Goal: Information Seeking & Learning: Learn about a topic

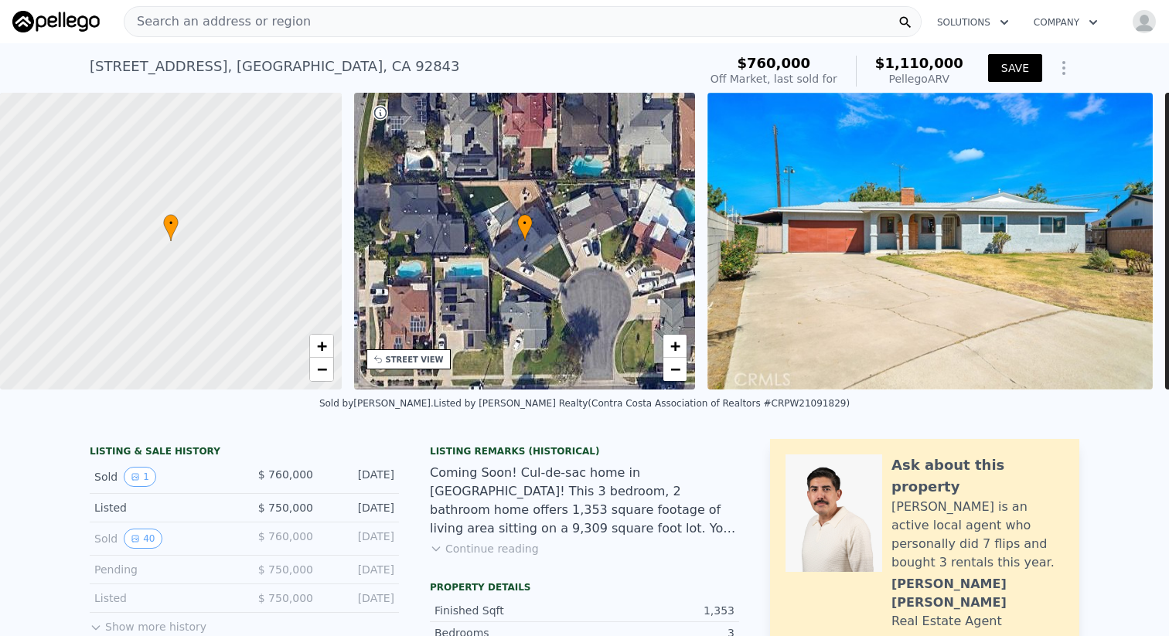
click at [1011, 80] on button "SAVE" at bounding box center [1015, 68] width 54 height 28
click at [548, 29] on div "Search an address or region" at bounding box center [523, 21] width 798 height 31
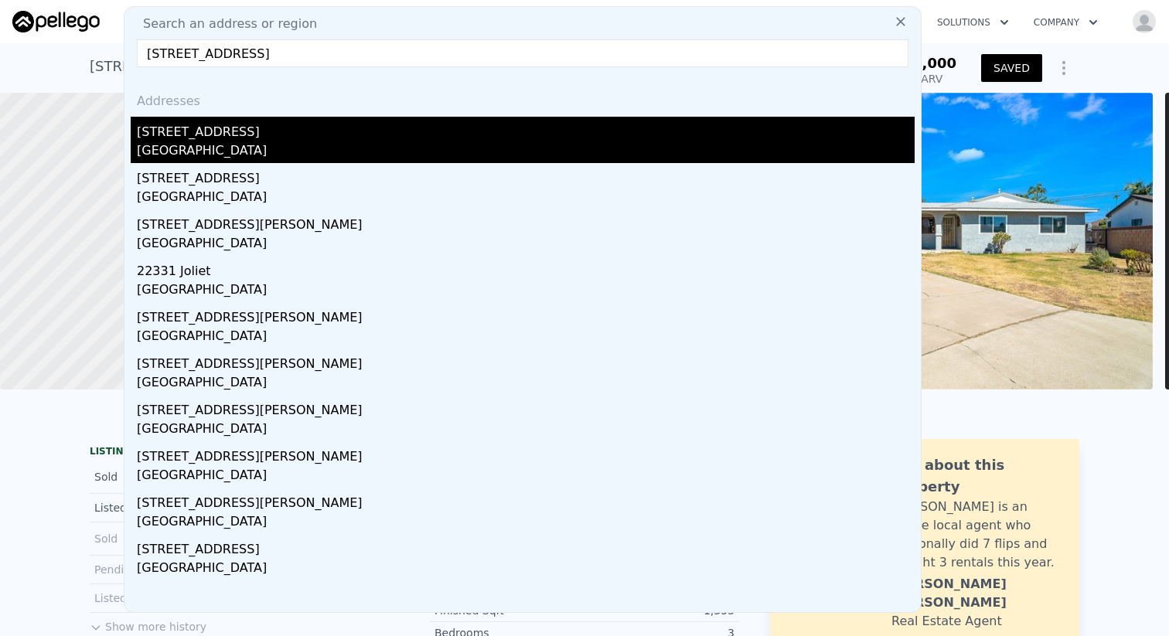
type input "[STREET_ADDRESS]"
click at [329, 153] on div "[GEOGRAPHIC_DATA]" at bounding box center [526, 153] width 778 height 22
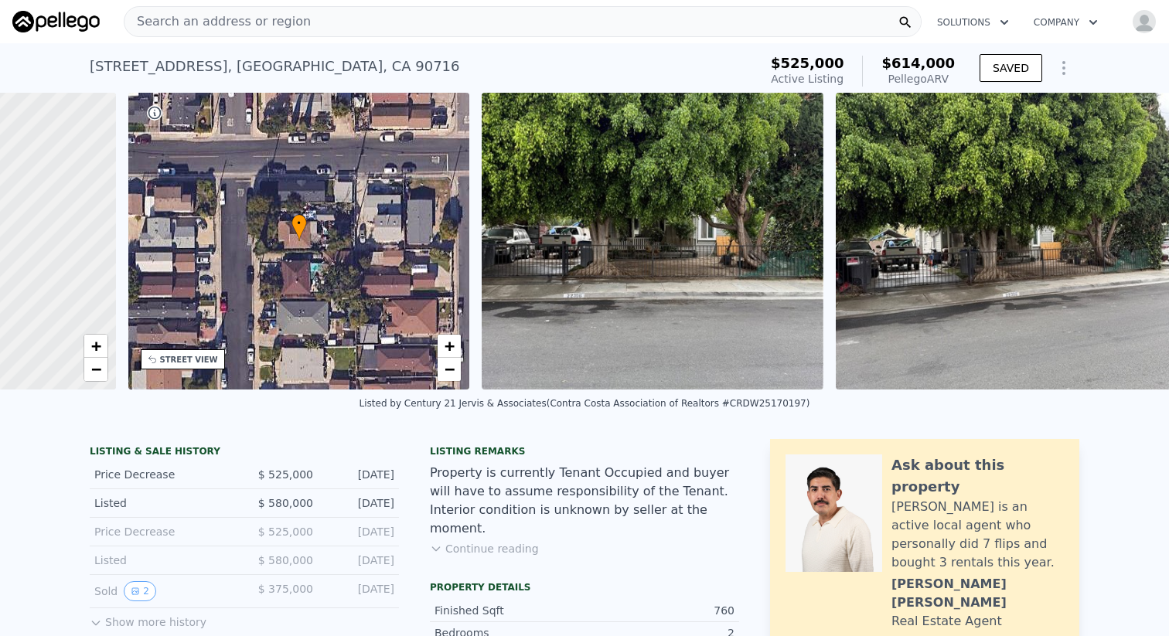
scroll to position [0, 246]
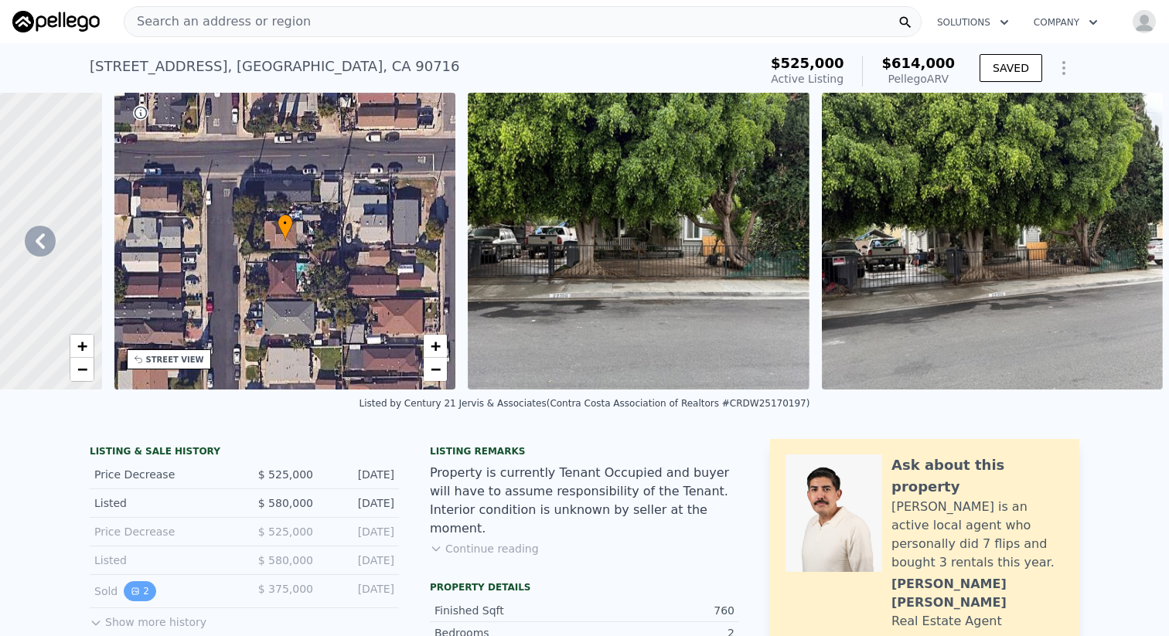
click at [145, 595] on button "2" at bounding box center [140, 591] width 32 height 20
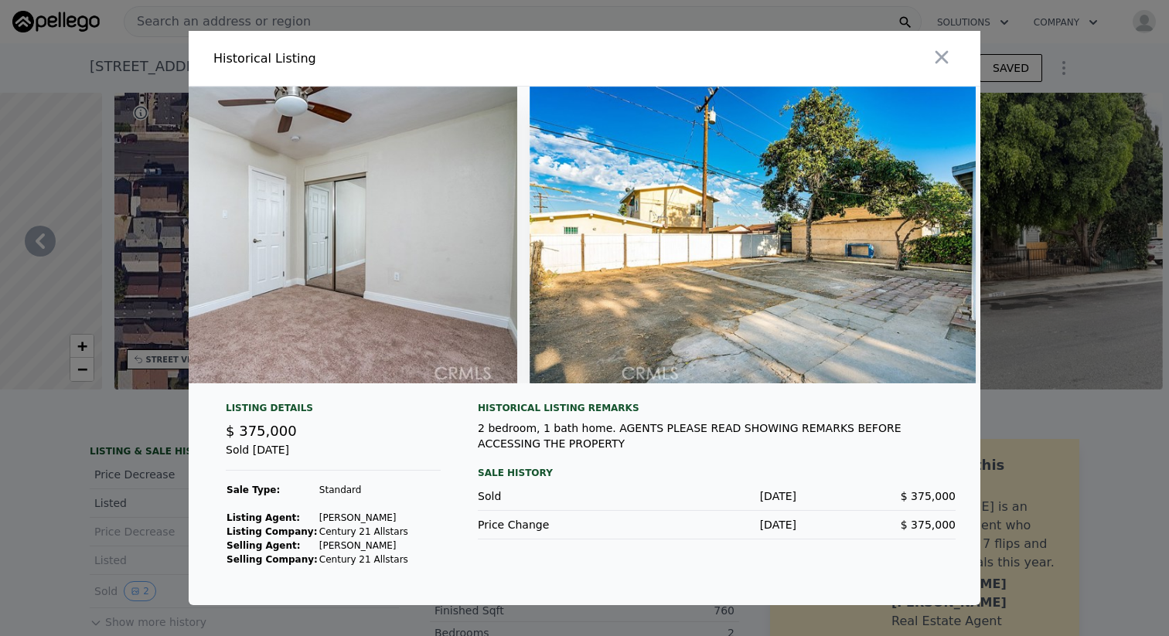
scroll to position [0, 150]
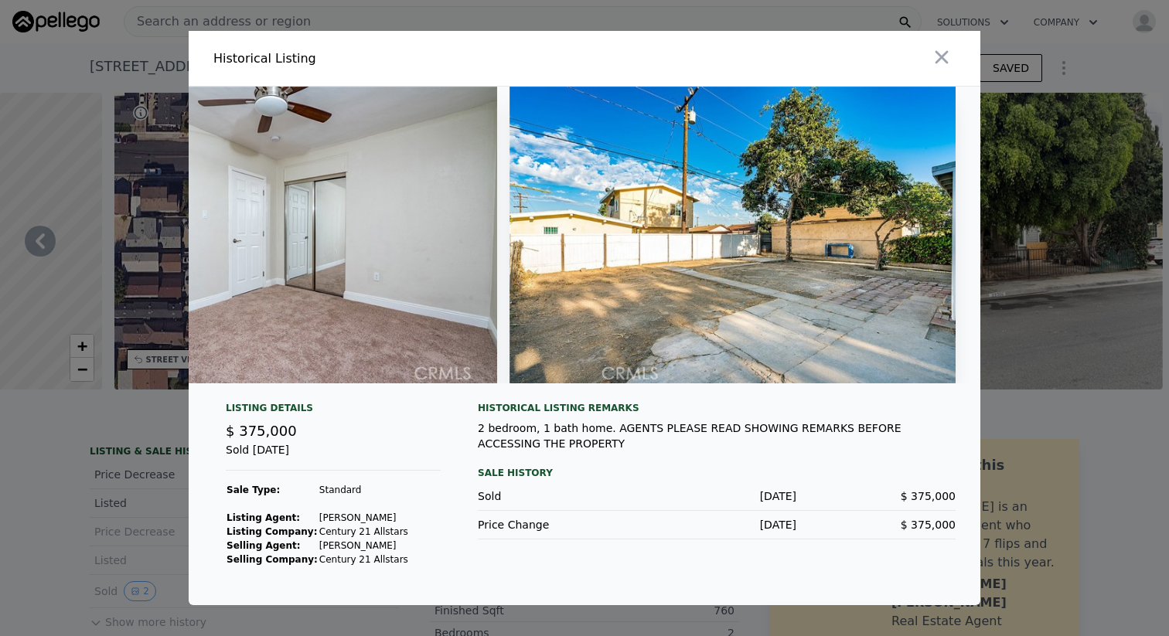
click at [70, 542] on div at bounding box center [584, 318] width 1169 height 636
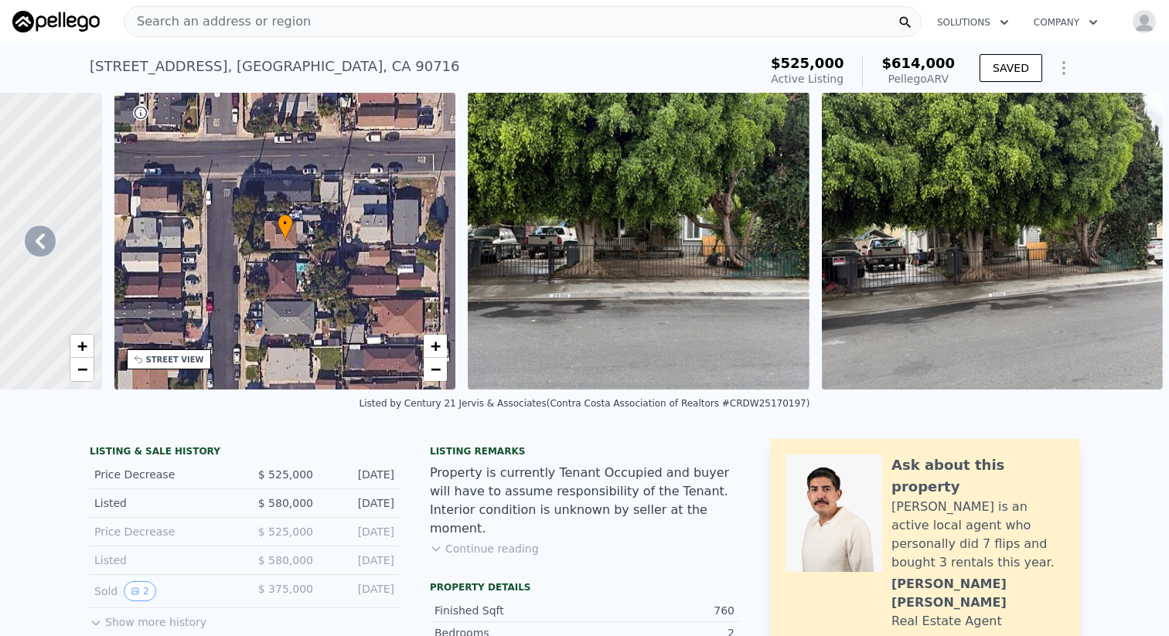
click at [122, 623] on button "Show more history" at bounding box center [148, 620] width 117 height 22
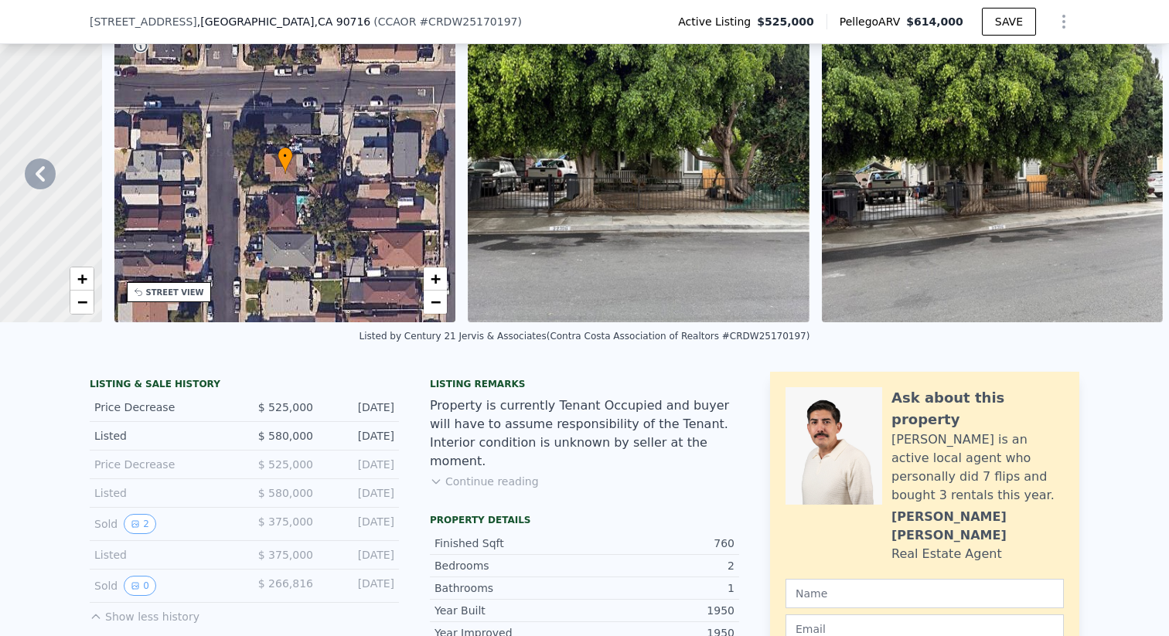
scroll to position [87, 0]
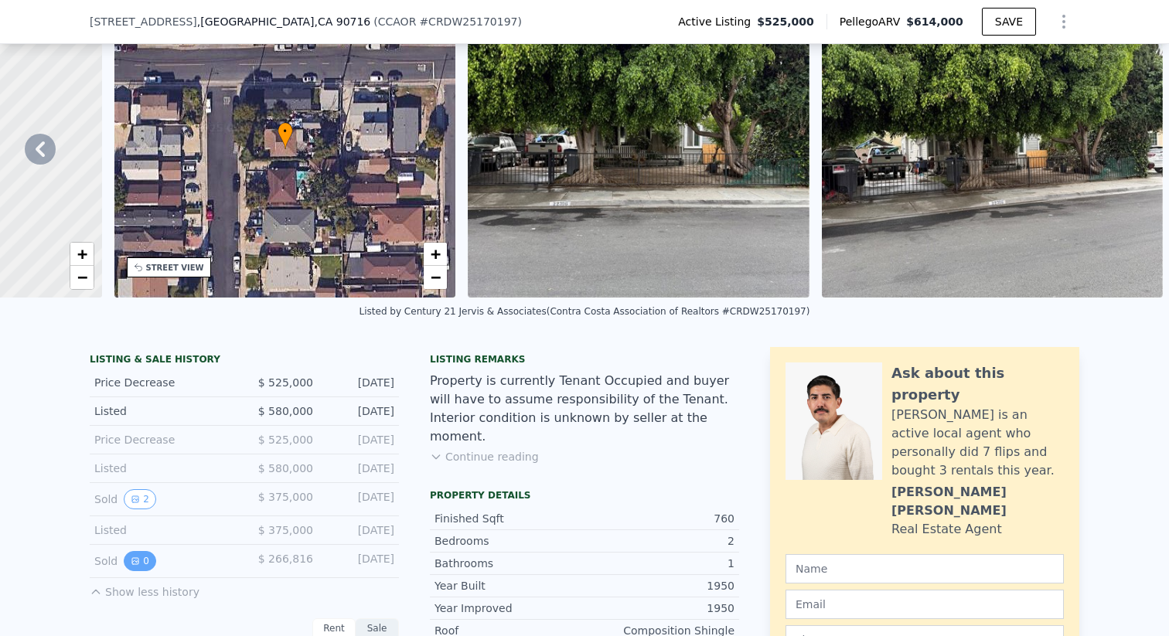
click at [137, 564] on icon "View historical data" at bounding box center [135, 561] width 6 height 6
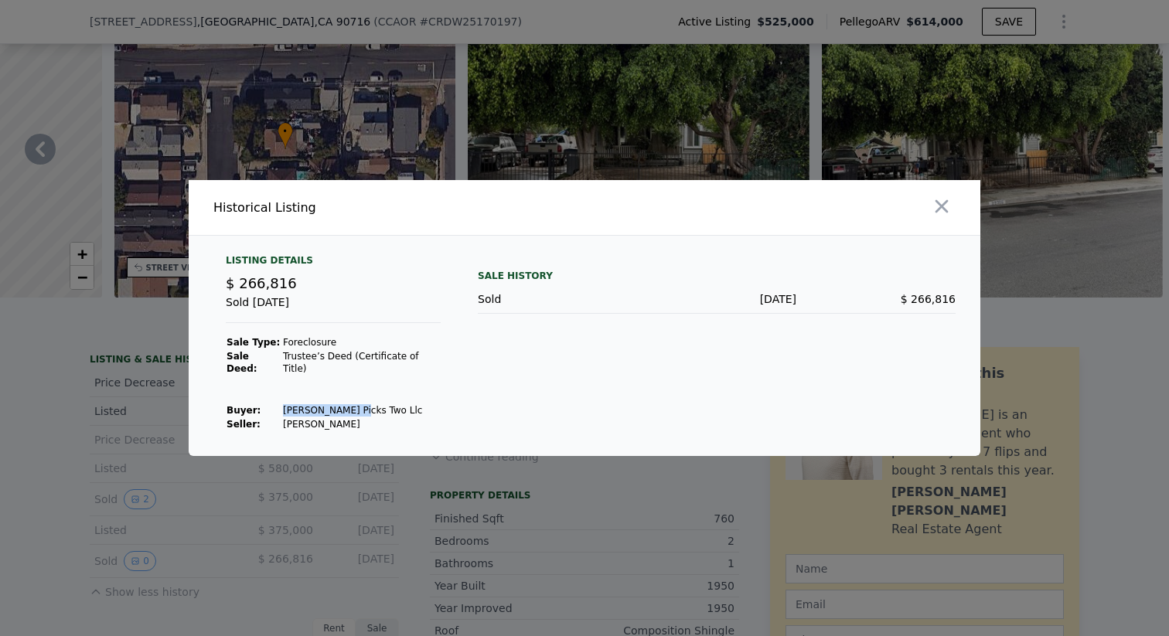
drag, startPoint x: 278, startPoint y: 404, endPoint x: 355, endPoint y: 405, distance: 76.6
click at [355, 405] on td "[PERSON_NAME] Picks Two Llc" at bounding box center [361, 411] width 159 height 14
click at [63, 509] on div at bounding box center [584, 318] width 1169 height 636
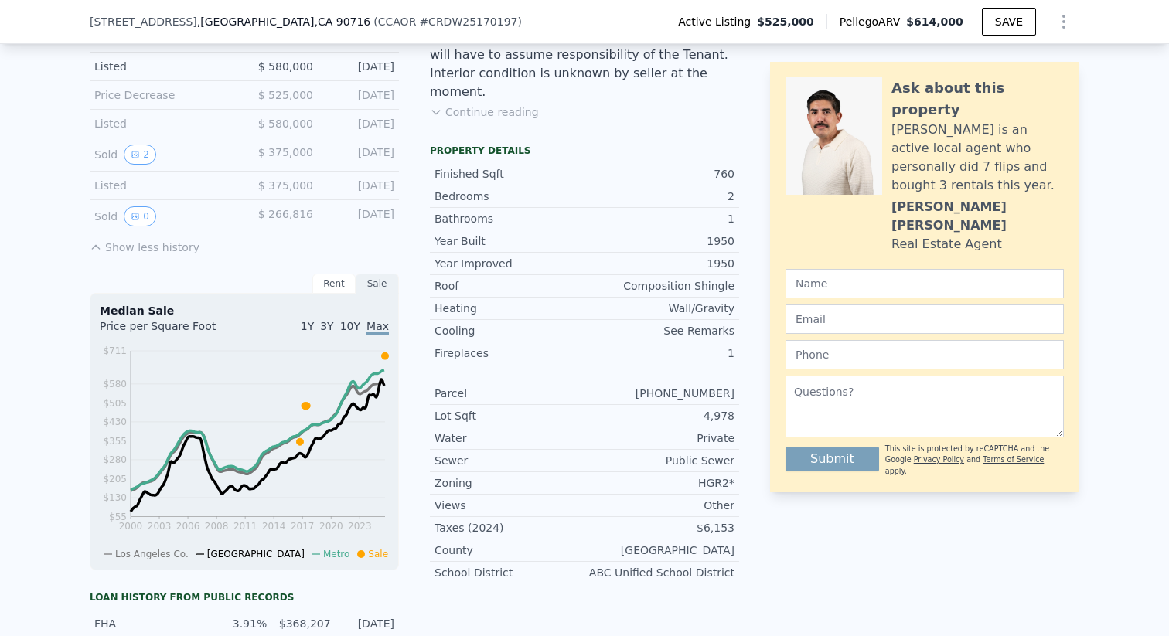
scroll to position [433, 0]
click at [147, 217] on button "0" at bounding box center [140, 215] width 32 height 20
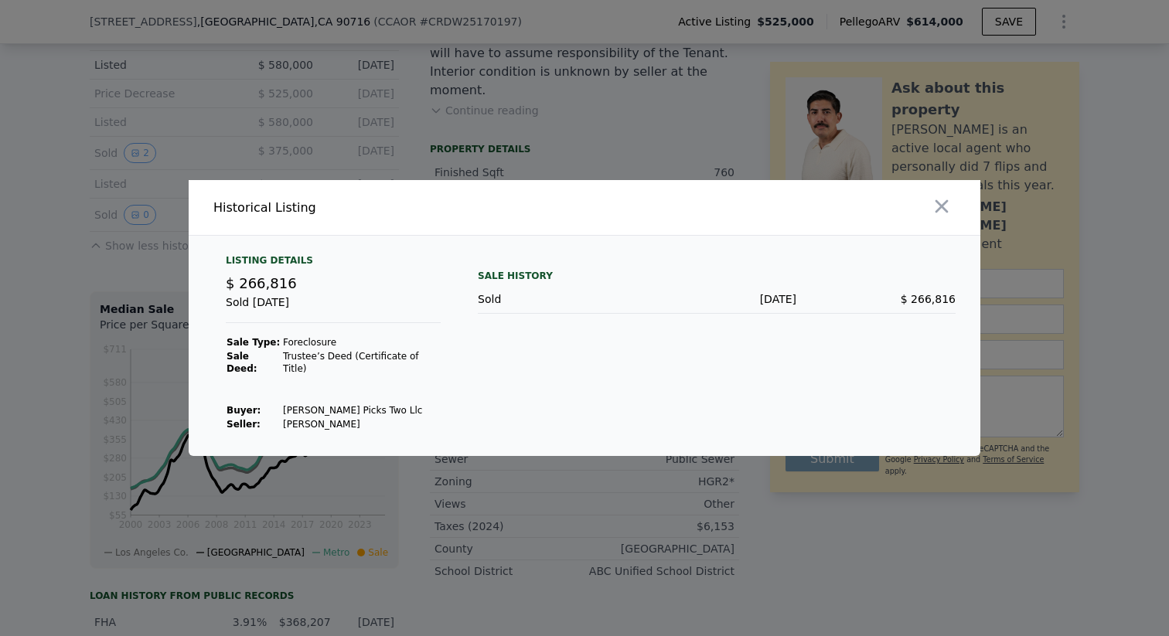
click at [124, 282] on div at bounding box center [584, 318] width 1169 height 636
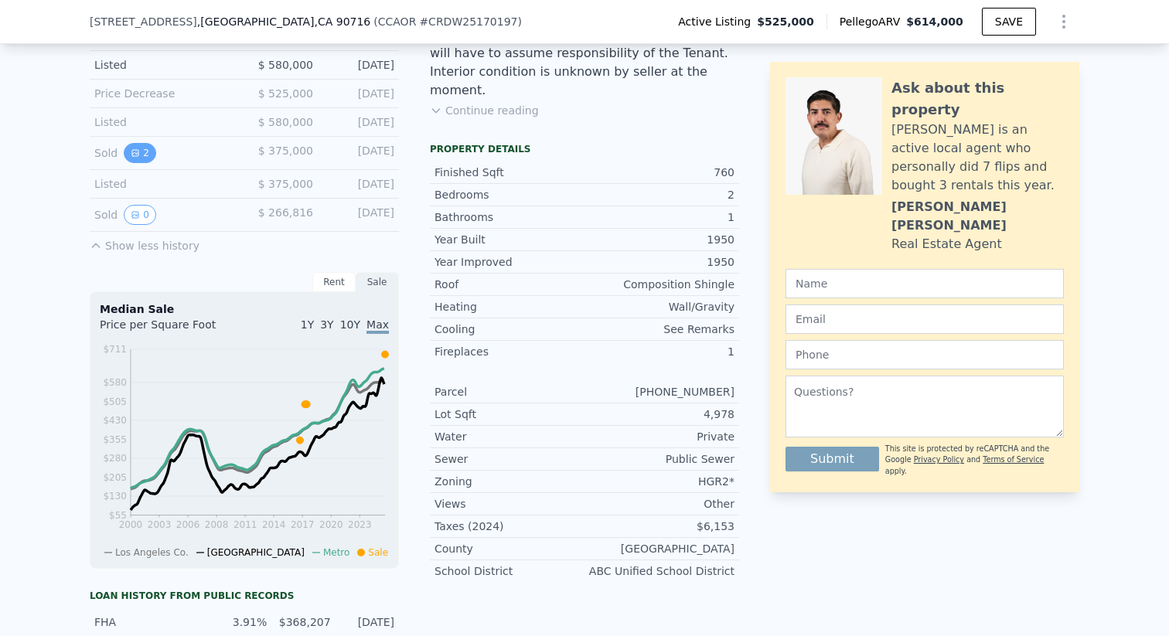
click at [138, 159] on button "2" at bounding box center [140, 153] width 32 height 20
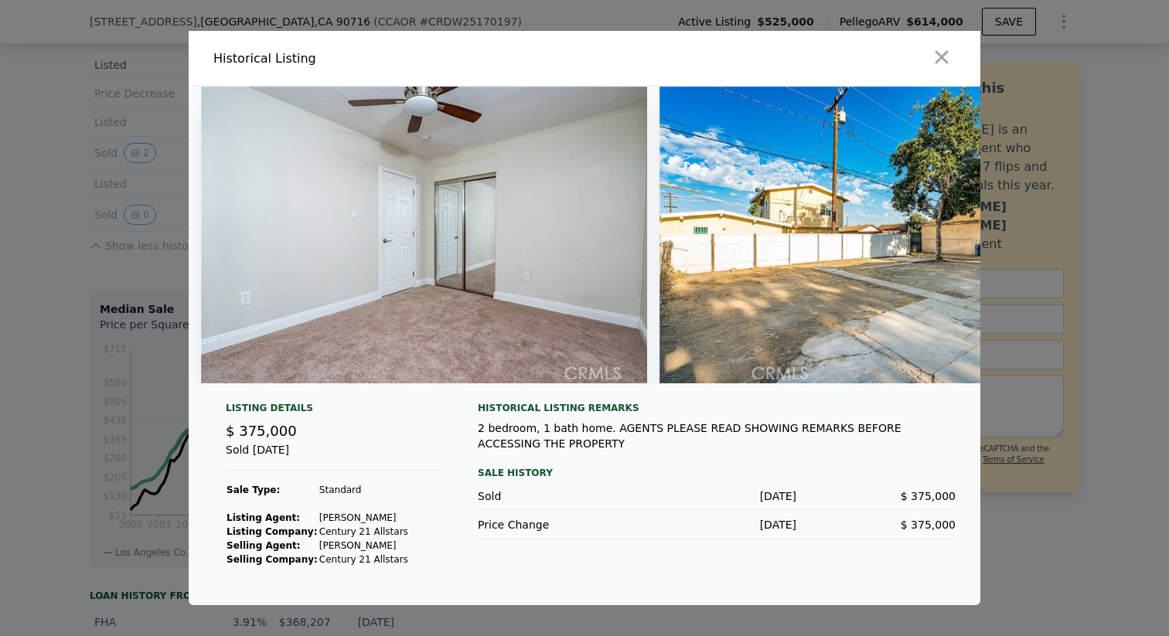
click at [44, 499] on div at bounding box center [584, 318] width 1169 height 636
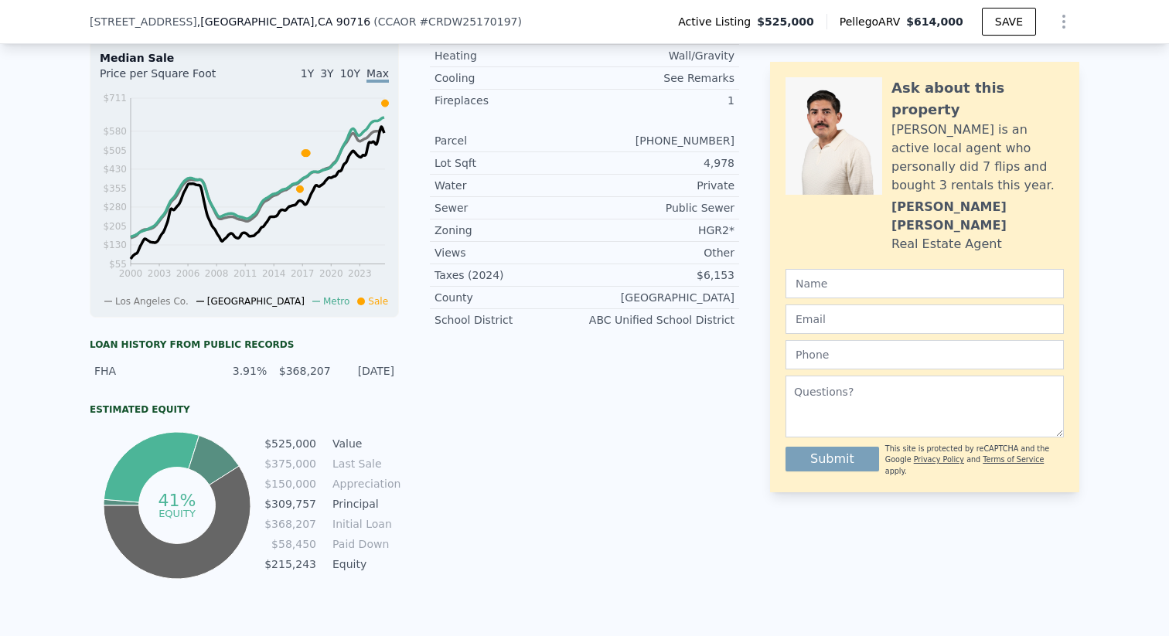
scroll to position [675, 0]
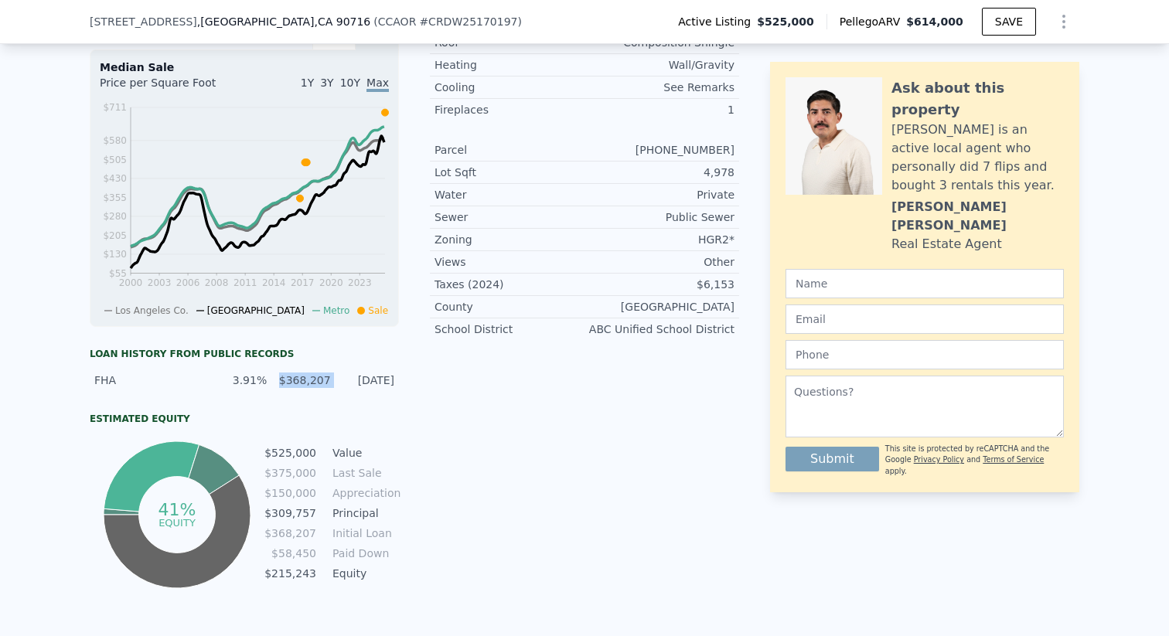
drag, startPoint x: 278, startPoint y: 383, endPoint x: 339, endPoint y: 380, distance: 61.1
click at [339, 381] on div "FHA 3.91% $368,207 [DATE]" at bounding box center [244, 381] width 309 height 28
click at [449, 434] on div "Listing remarks Property is currently Tenant Occupied and buyer will have to as…" at bounding box center [584, 176] width 309 height 834
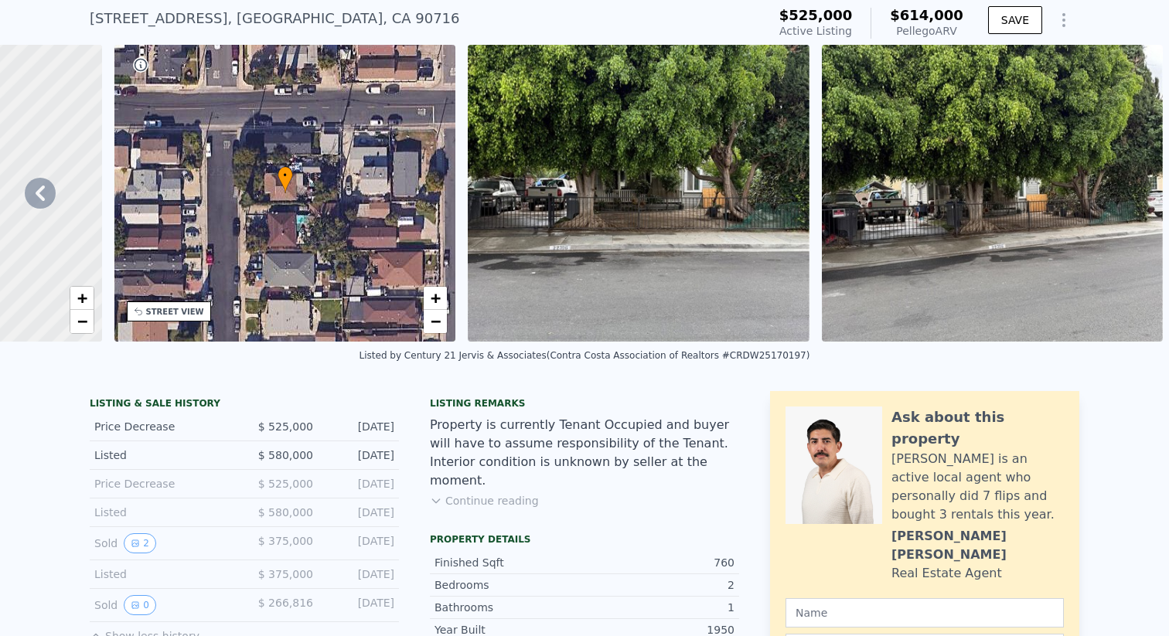
scroll to position [0, 0]
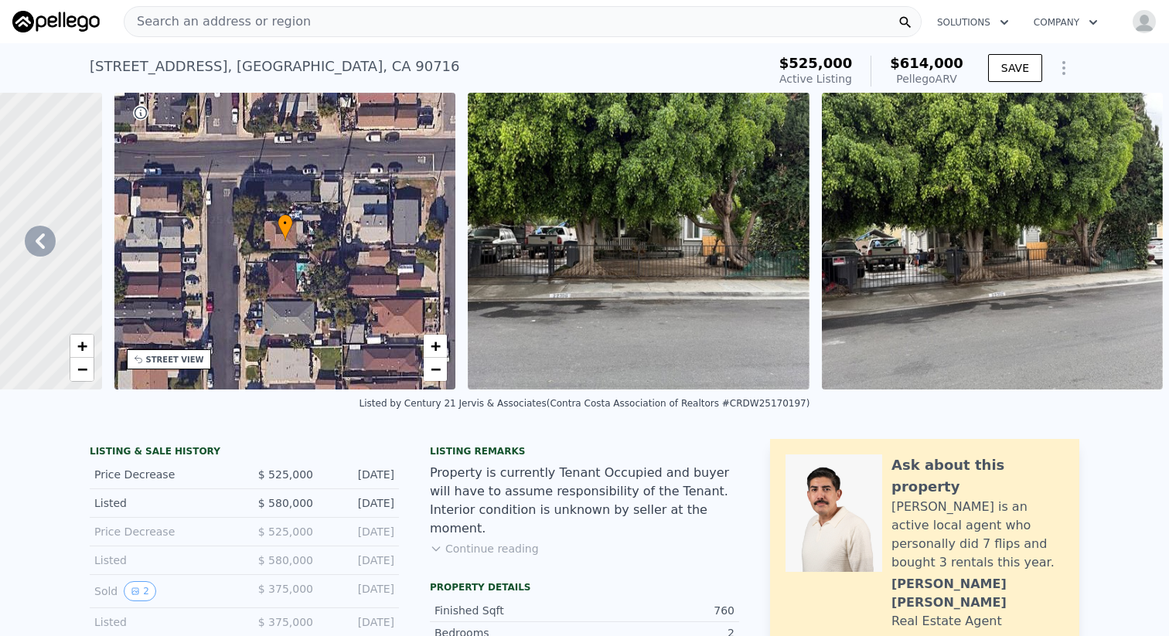
click at [520, 541] on button "Continue reading" at bounding box center [484, 548] width 109 height 15
click at [476, 26] on div "Search an address or region" at bounding box center [523, 21] width 798 height 31
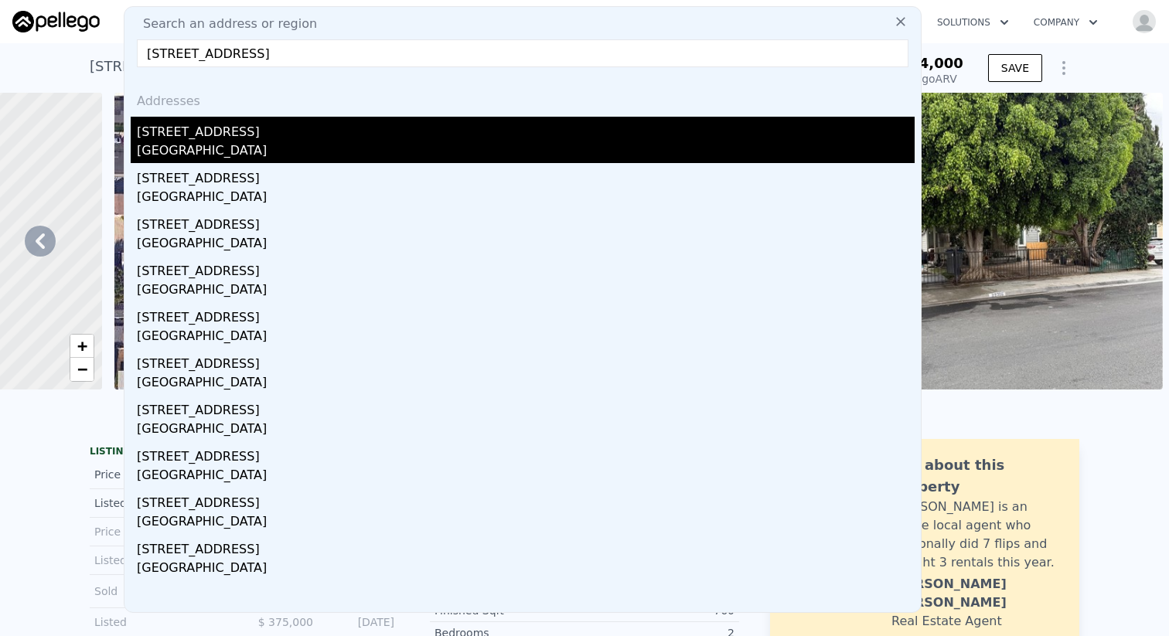
type input "[STREET_ADDRESS]"
click at [438, 134] on div "[STREET_ADDRESS]" at bounding box center [526, 129] width 778 height 25
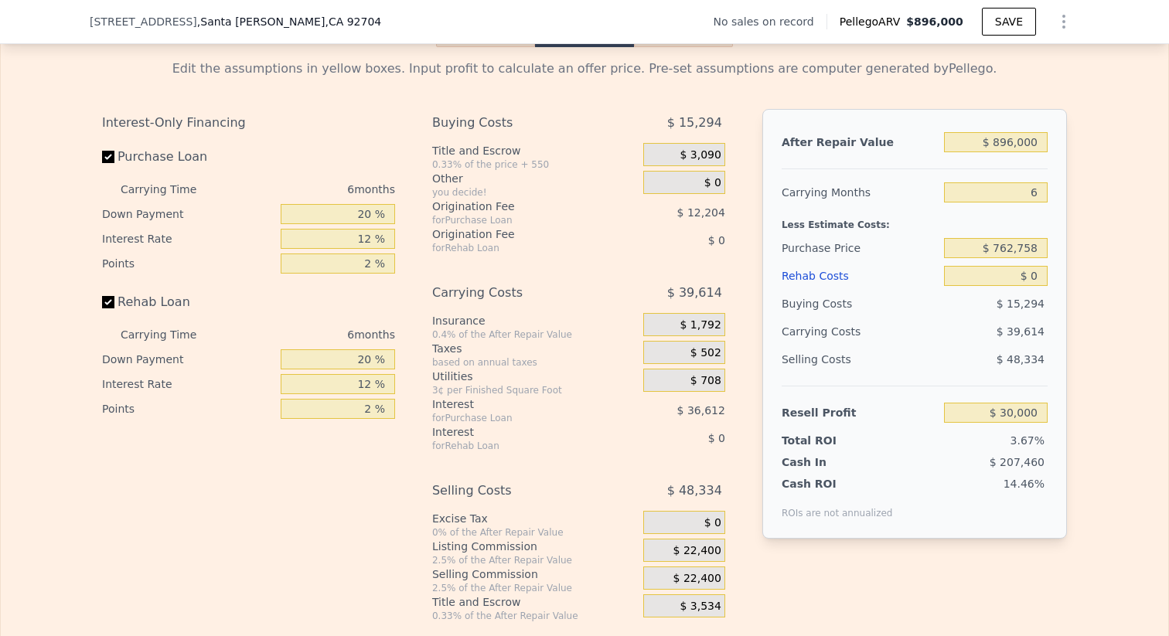
scroll to position [2195, 0]
